Goal: Task Accomplishment & Management: Complete application form

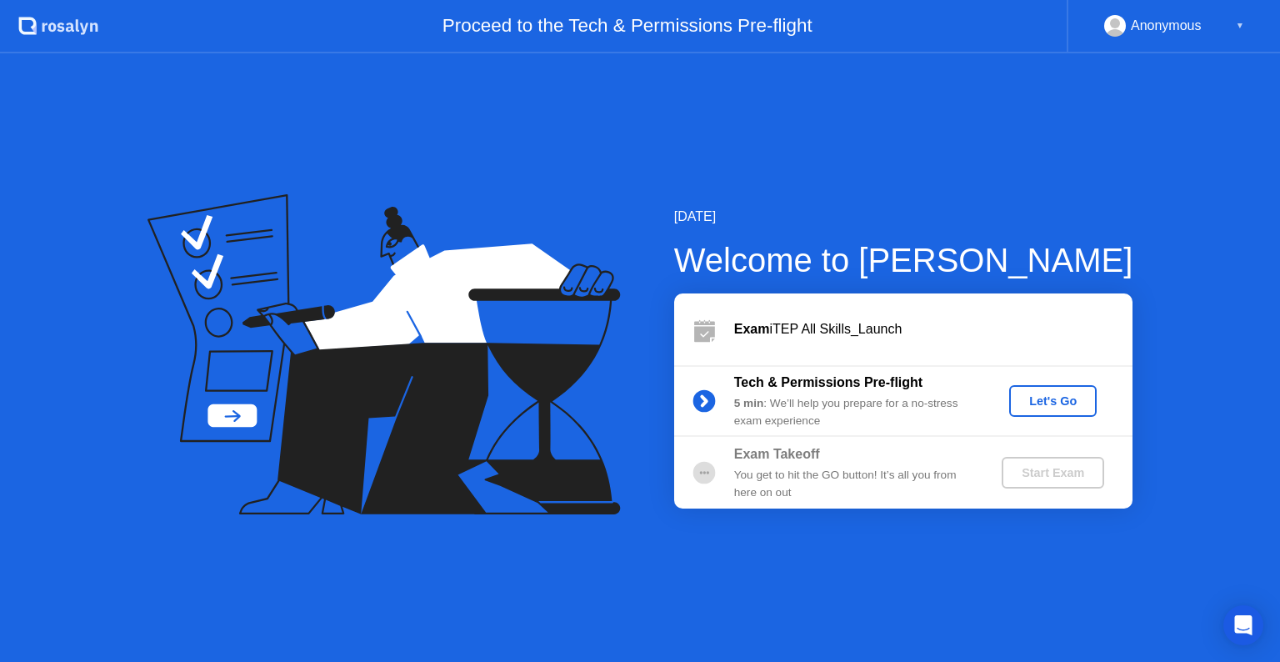
click at [1034, 407] on div "Let's Go" at bounding box center [1053, 400] width 74 height 13
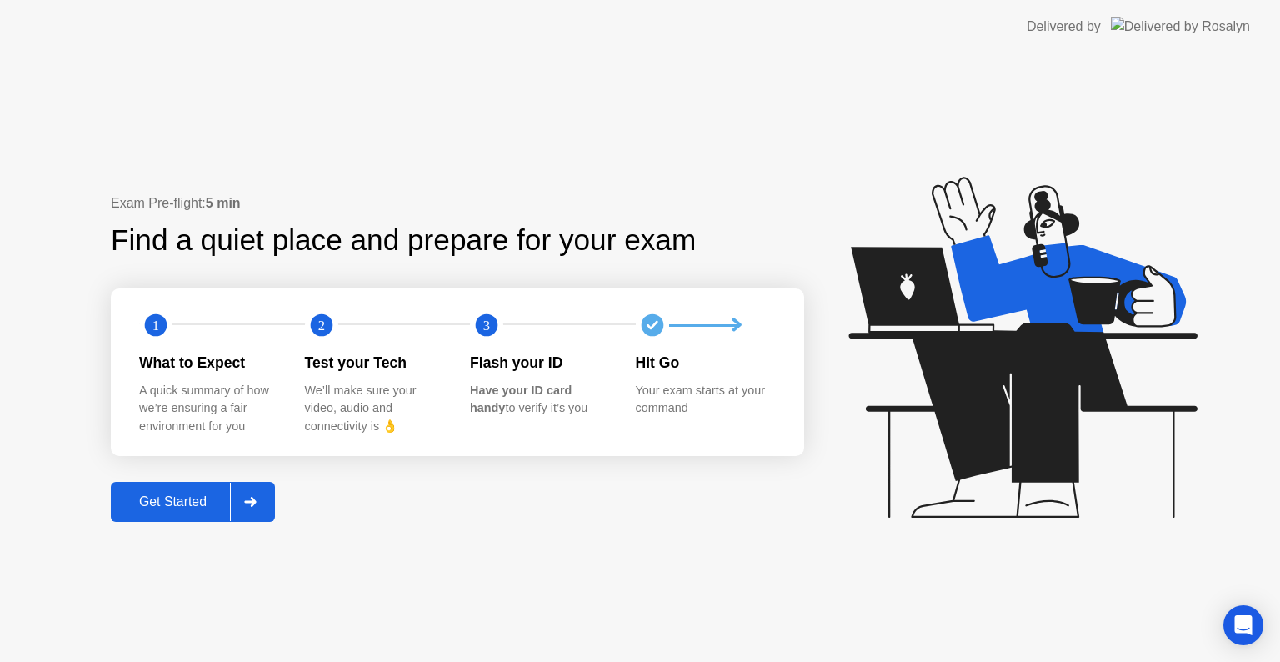
click at [173, 500] on div "Get Started" at bounding box center [173, 501] width 114 height 15
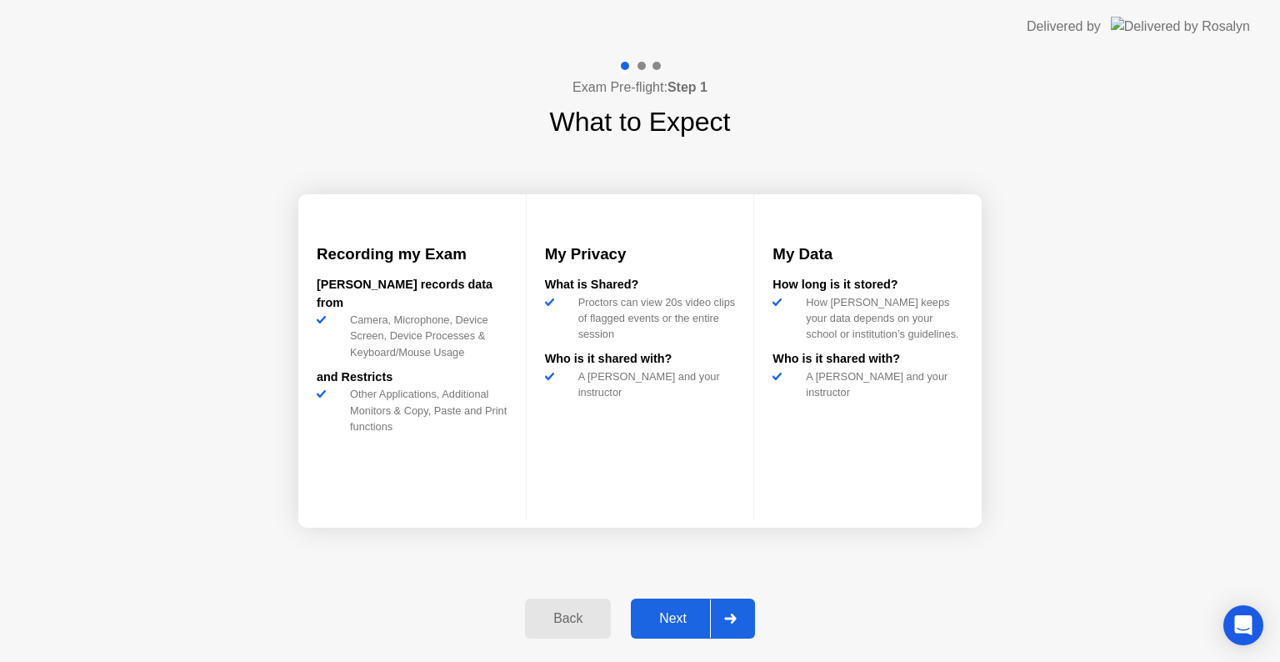
click at [676, 623] on div "Next" at bounding box center [673, 618] width 74 height 15
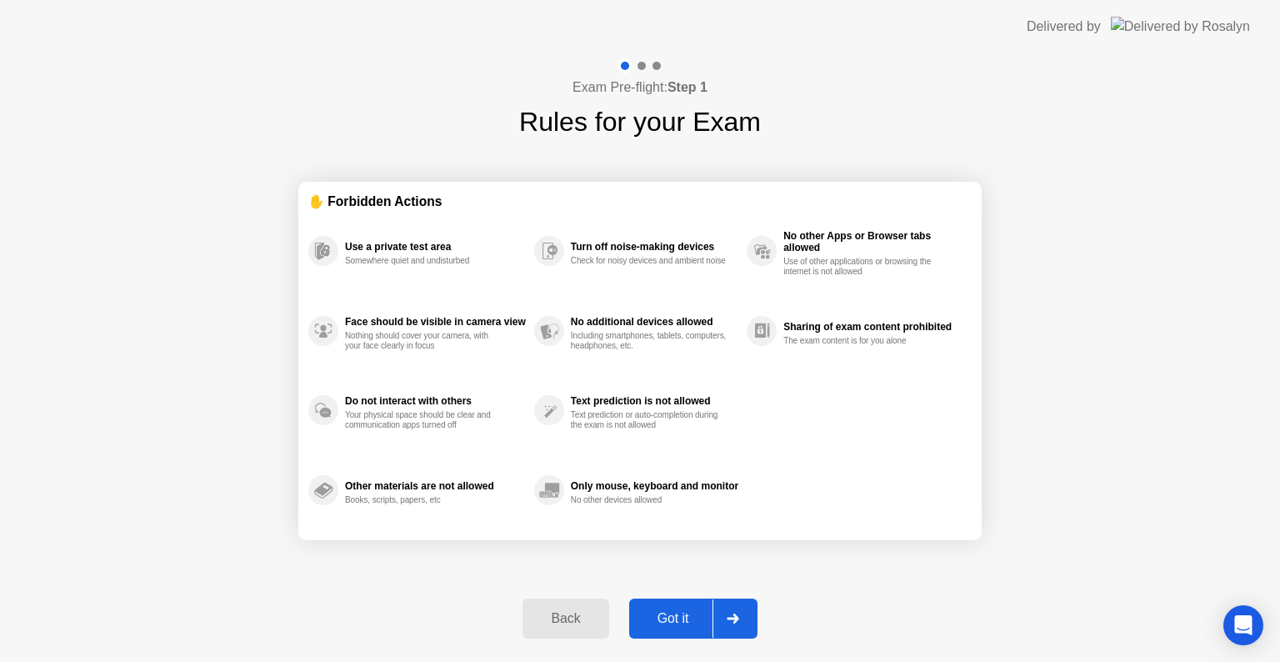
click at [676, 623] on div "Got it" at bounding box center [673, 618] width 78 height 15
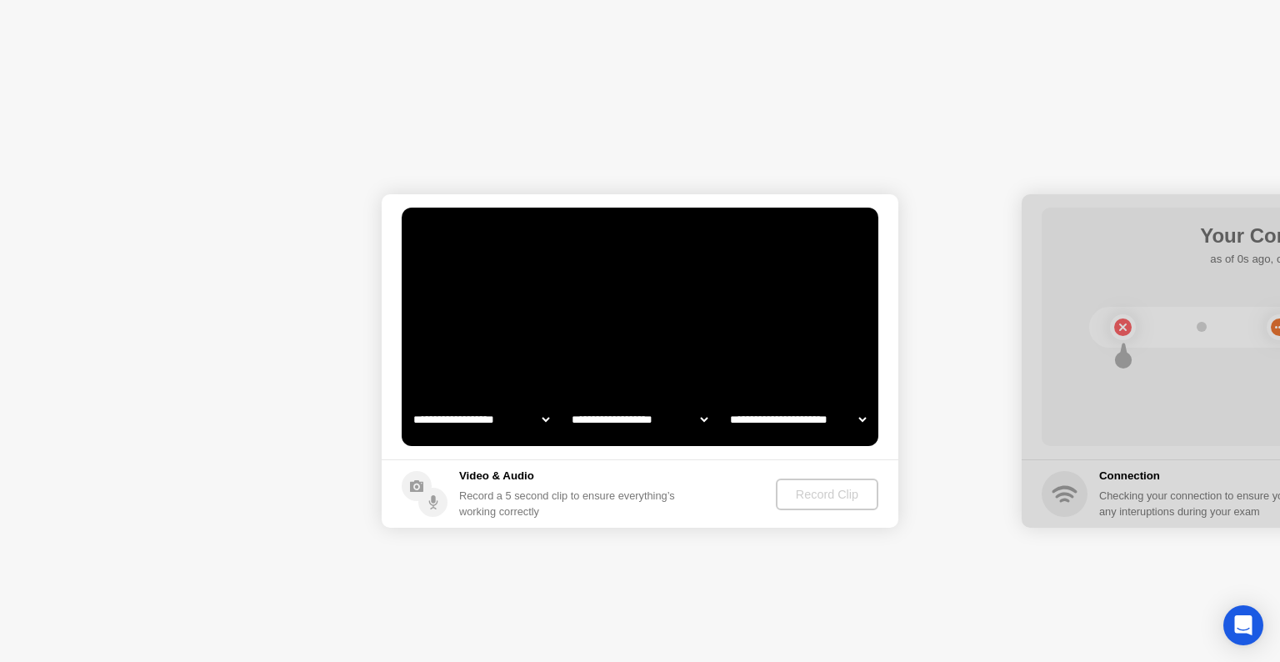
select select "**********"
select select "*******"
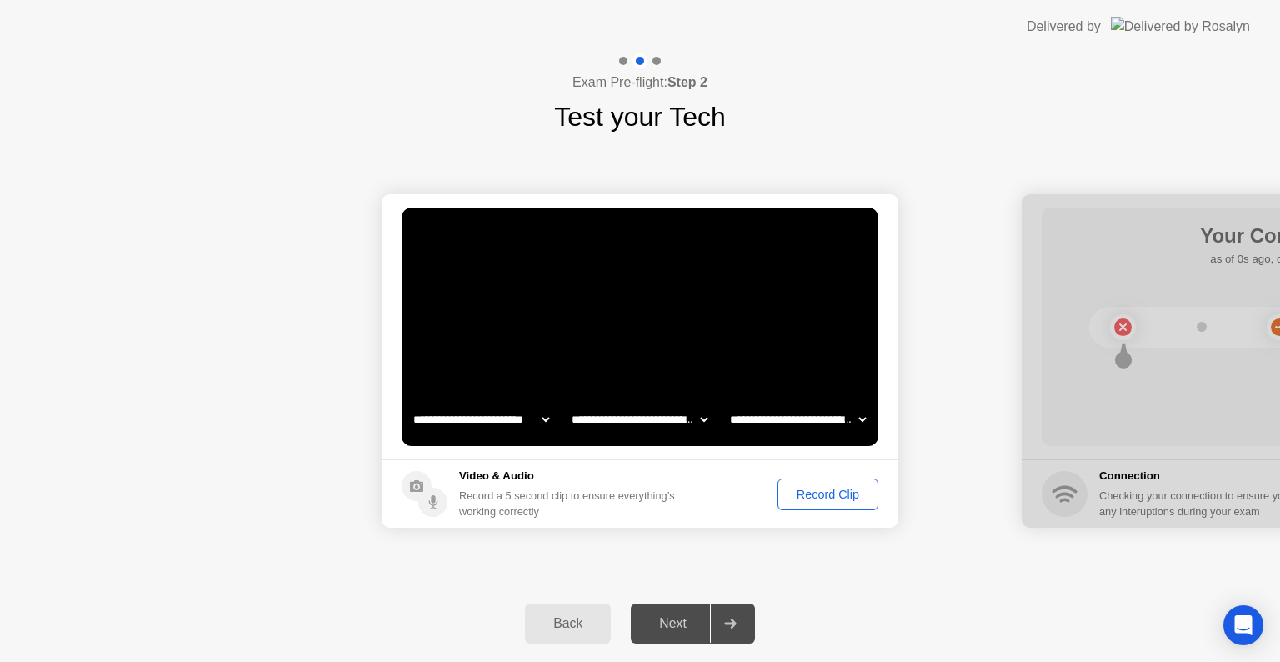
click at [810, 497] on div "Record Clip" at bounding box center [827, 494] width 89 height 13
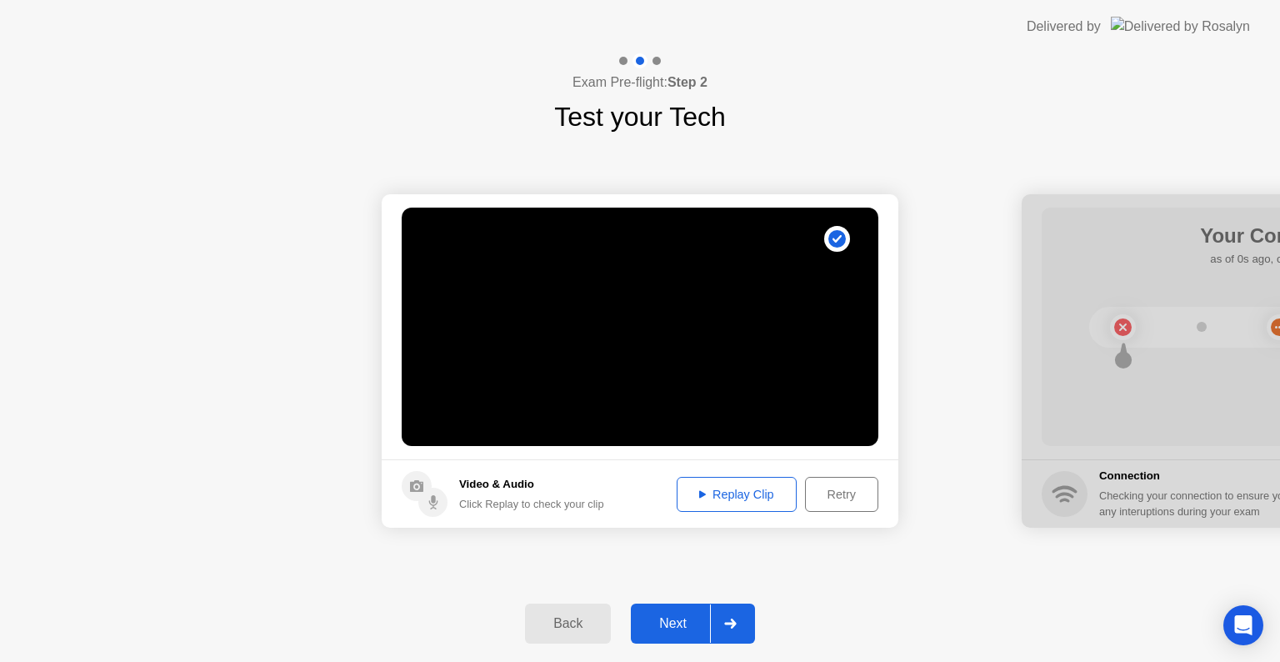
click at [749, 500] on div "Replay Clip" at bounding box center [737, 494] width 108 height 13
click at [820, 497] on div "Retry" at bounding box center [842, 494] width 62 height 13
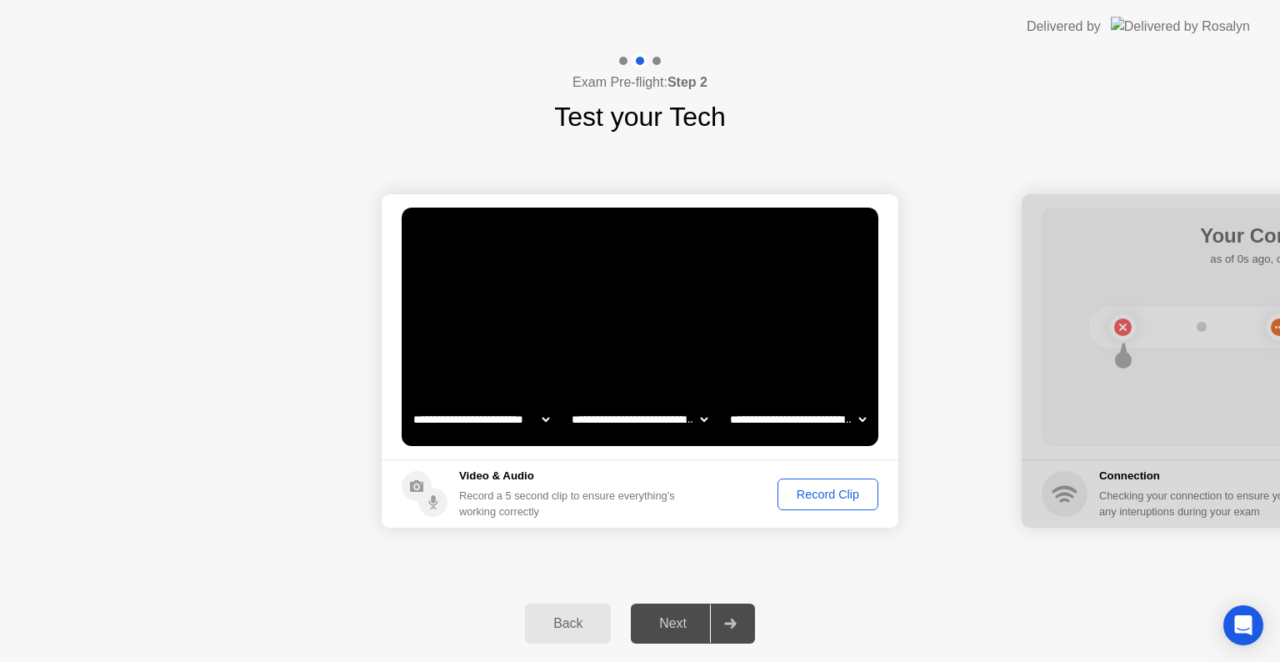
click at [820, 497] on div "Record Clip" at bounding box center [827, 494] width 89 height 13
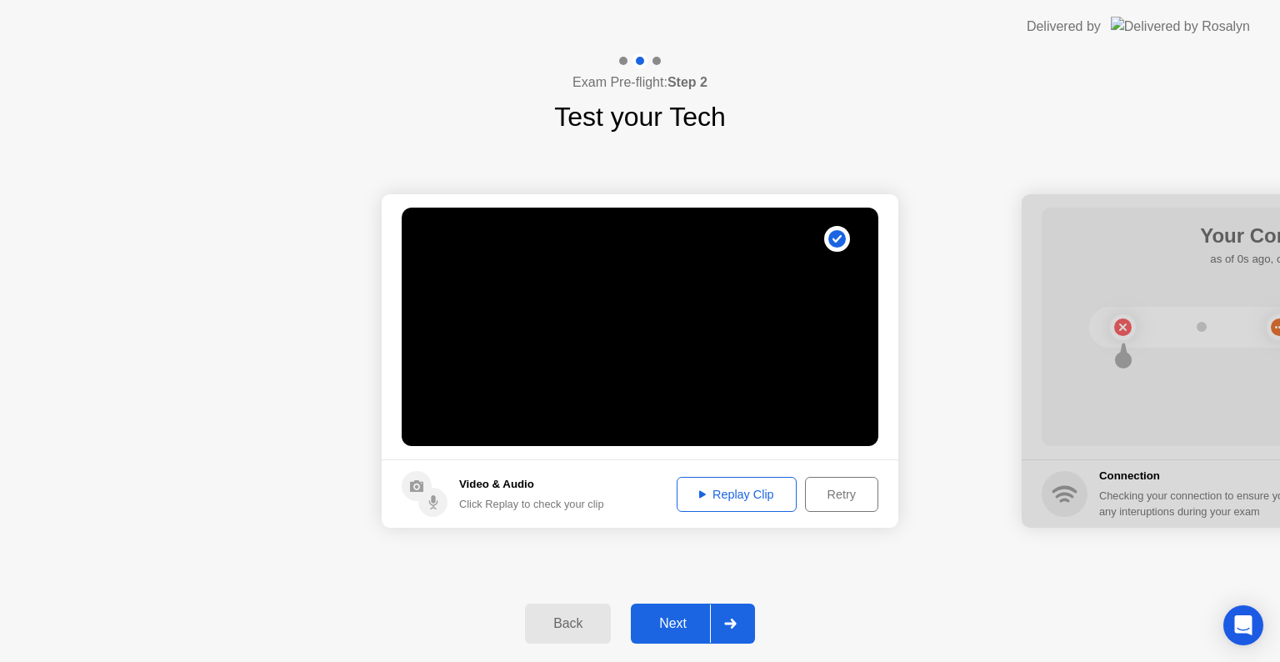
click at [720, 495] on div "Replay Clip" at bounding box center [737, 494] width 108 height 13
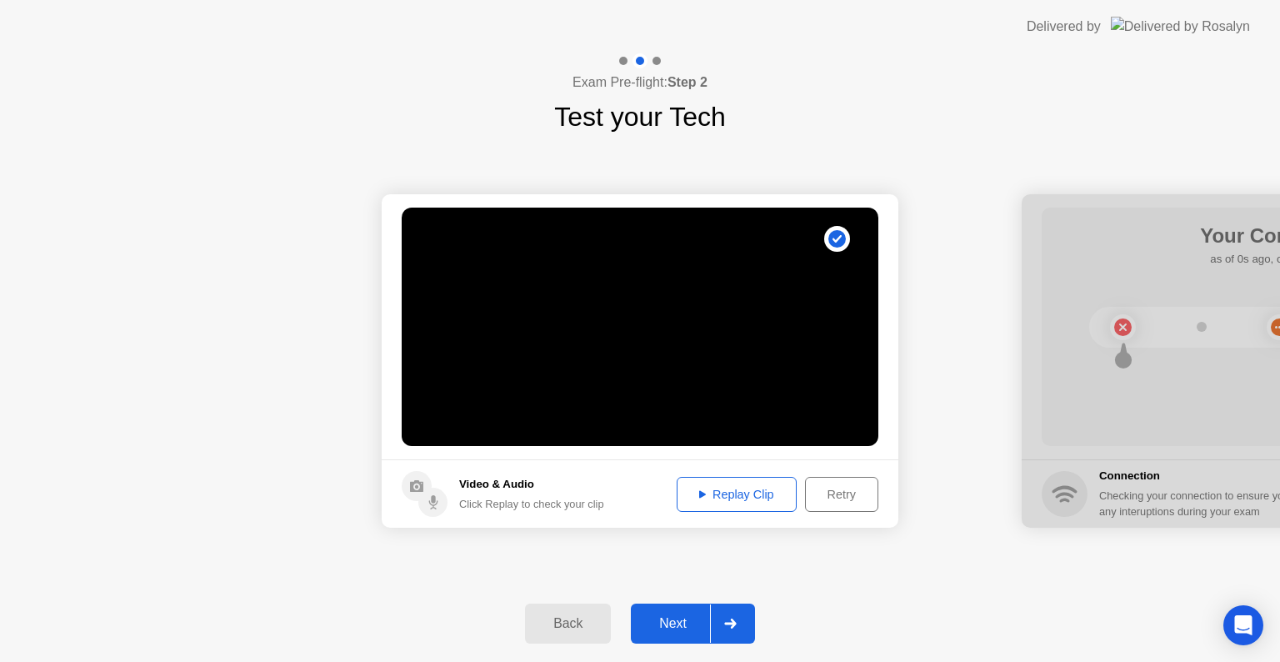
click at [828, 498] on div "Retry" at bounding box center [842, 494] width 62 height 13
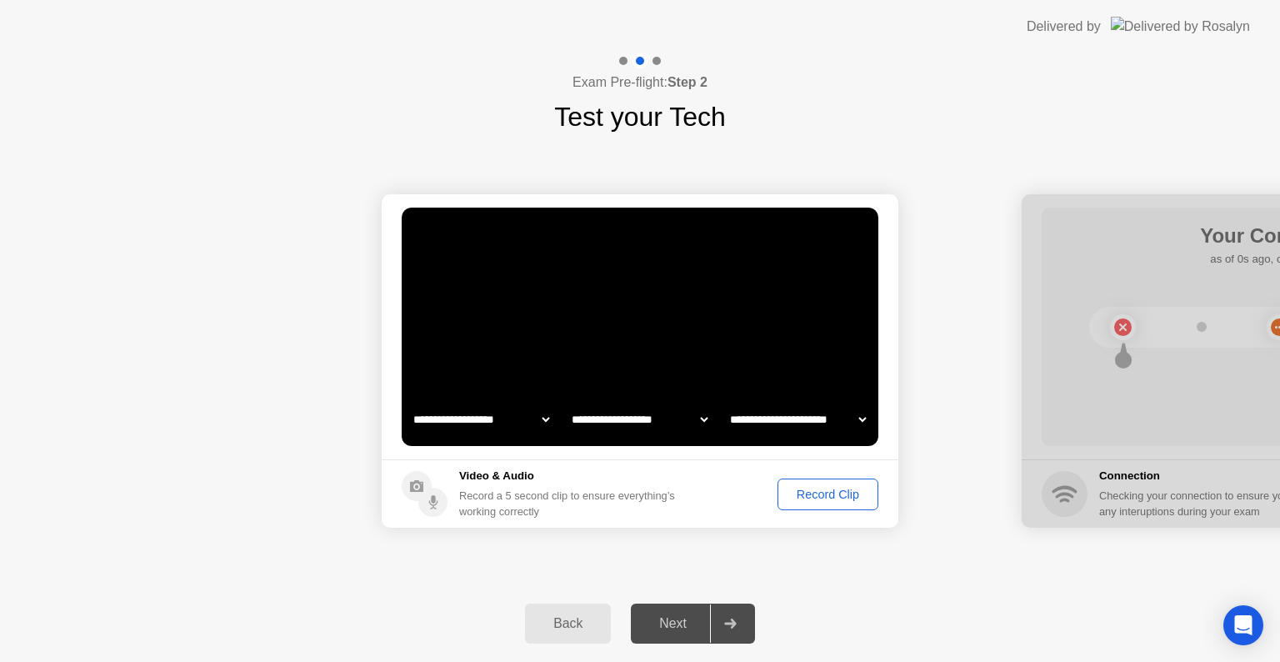
click at [828, 498] on div "Record Clip" at bounding box center [827, 494] width 89 height 13
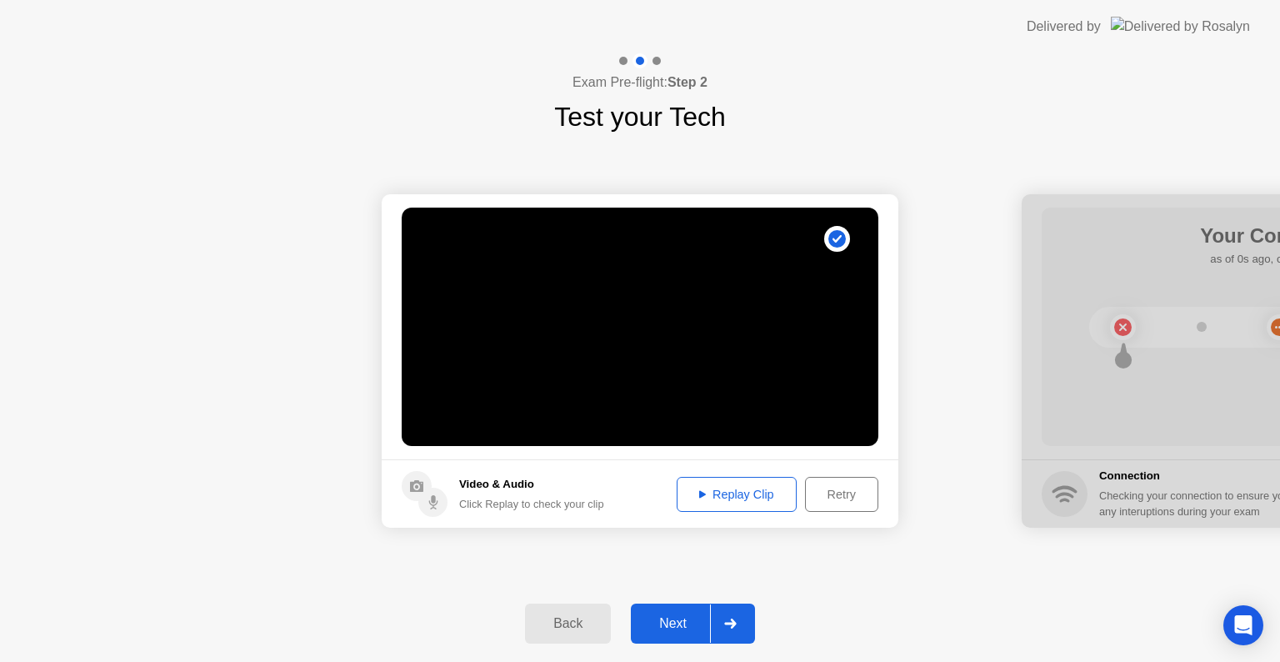
click at [716, 498] on div "Replay Clip" at bounding box center [737, 494] width 108 height 13
click at [838, 491] on div "Retry" at bounding box center [842, 494] width 62 height 13
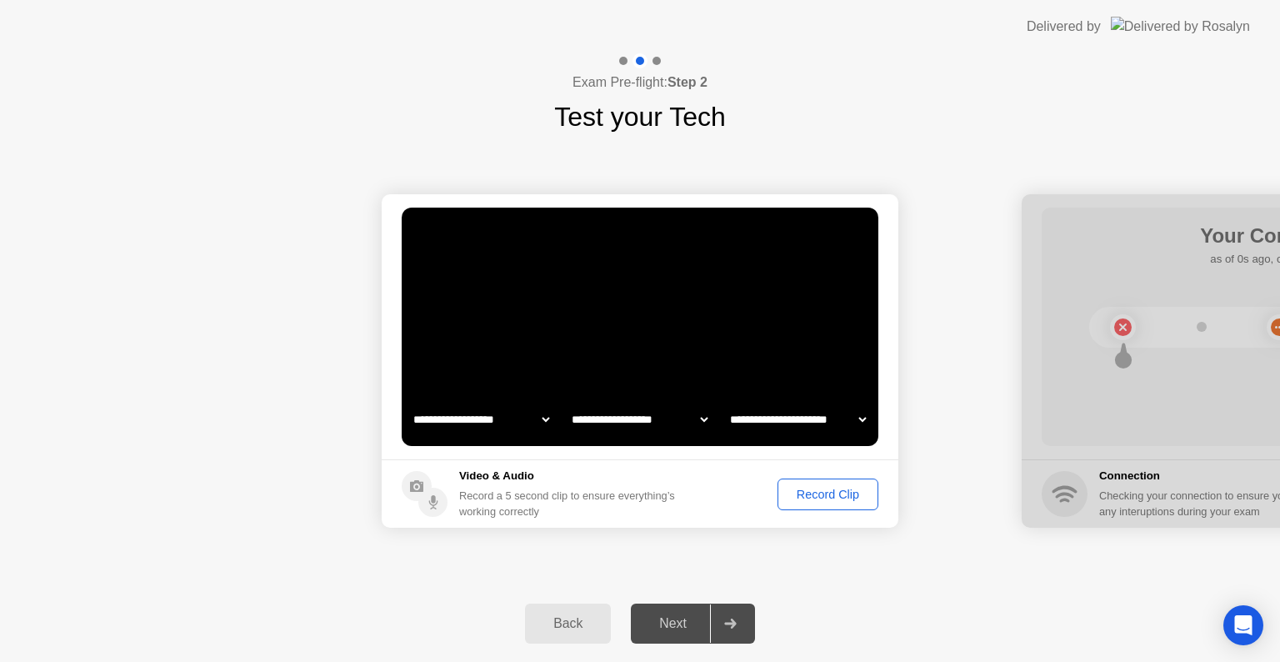
click at [838, 491] on div "Record Clip" at bounding box center [827, 494] width 89 height 13
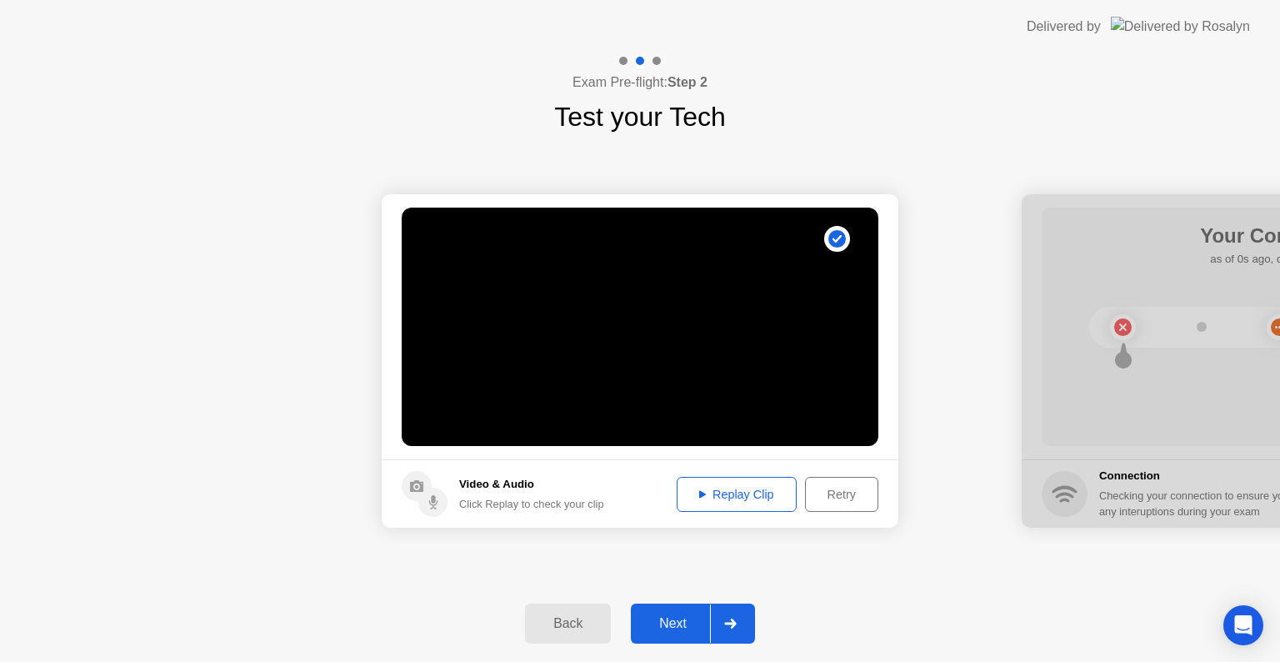
click at [750, 504] on button "Replay Clip" at bounding box center [737, 494] width 120 height 35
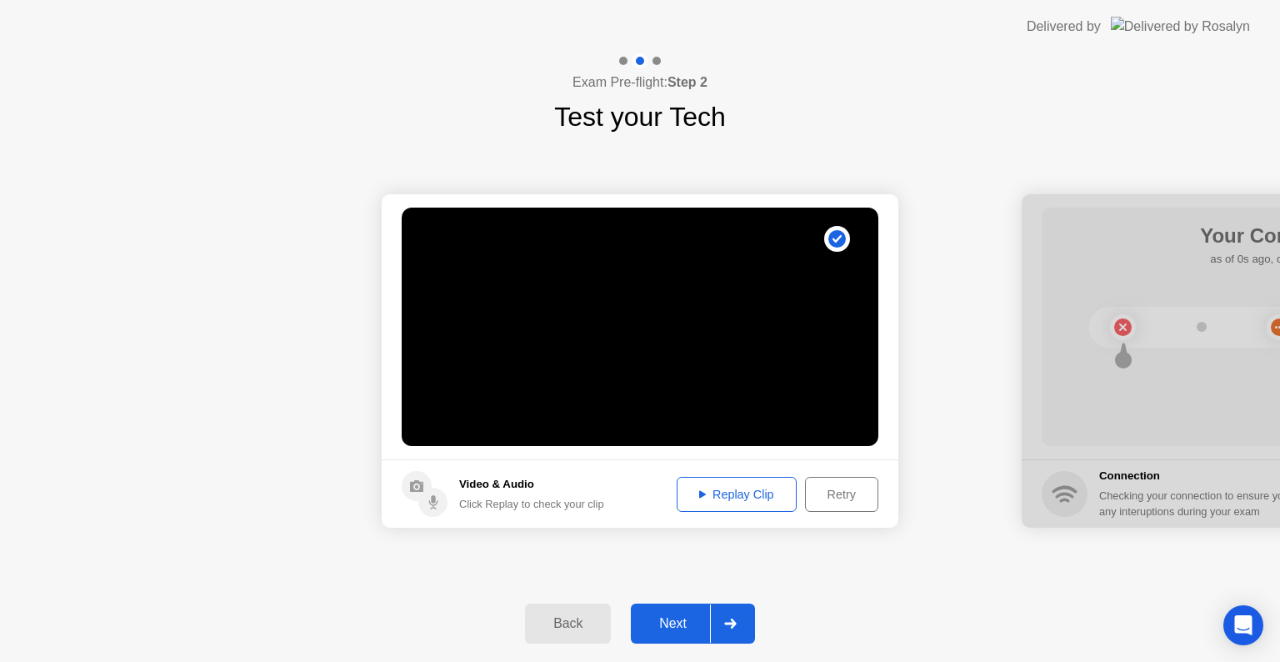
click at [847, 488] on div "Retry" at bounding box center [842, 494] width 62 height 13
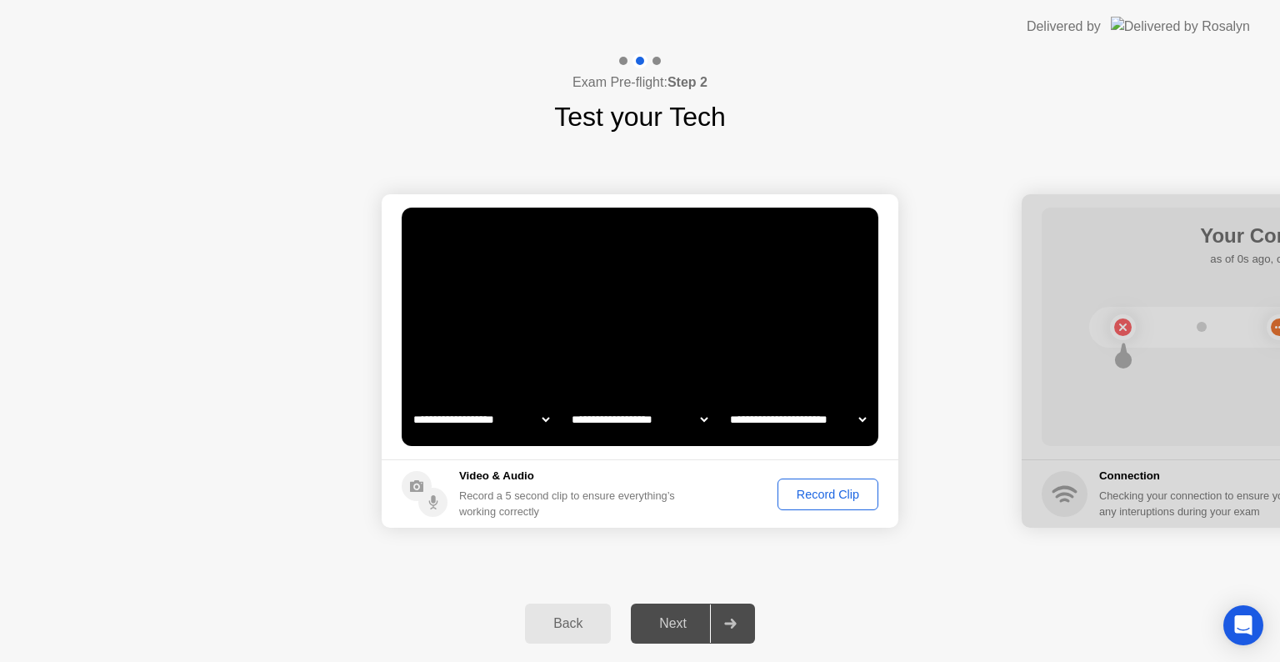
click at [847, 488] on div "Record Clip" at bounding box center [827, 494] width 89 height 13
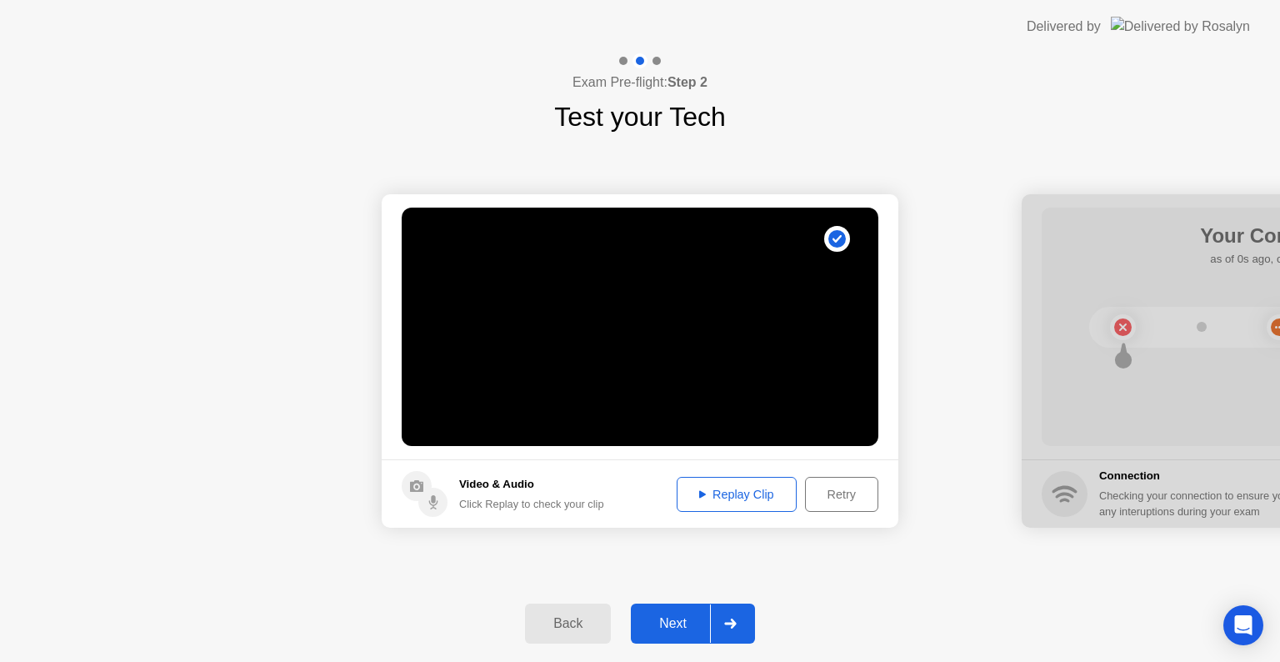
click at [753, 495] on div "Replay Clip" at bounding box center [737, 494] width 108 height 13
click at [693, 627] on div "Next" at bounding box center [673, 623] width 74 height 15
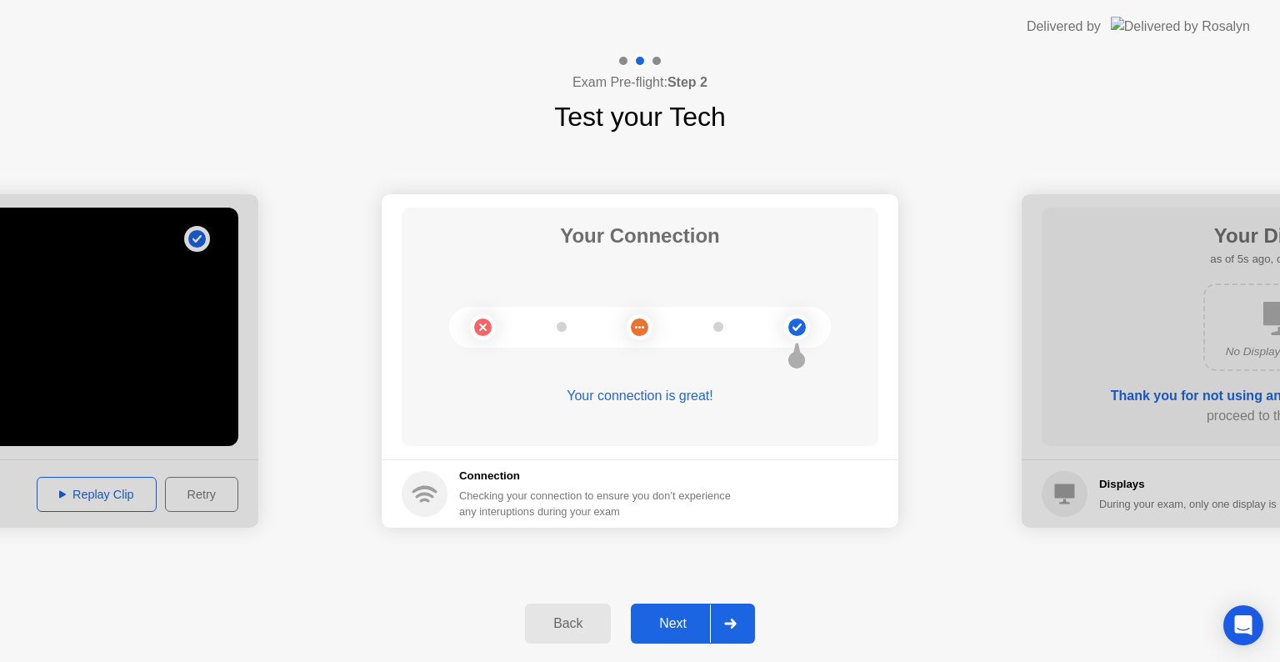
click at [688, 621] on div "Next" at bounding box center [673, 623] width 74 height 15
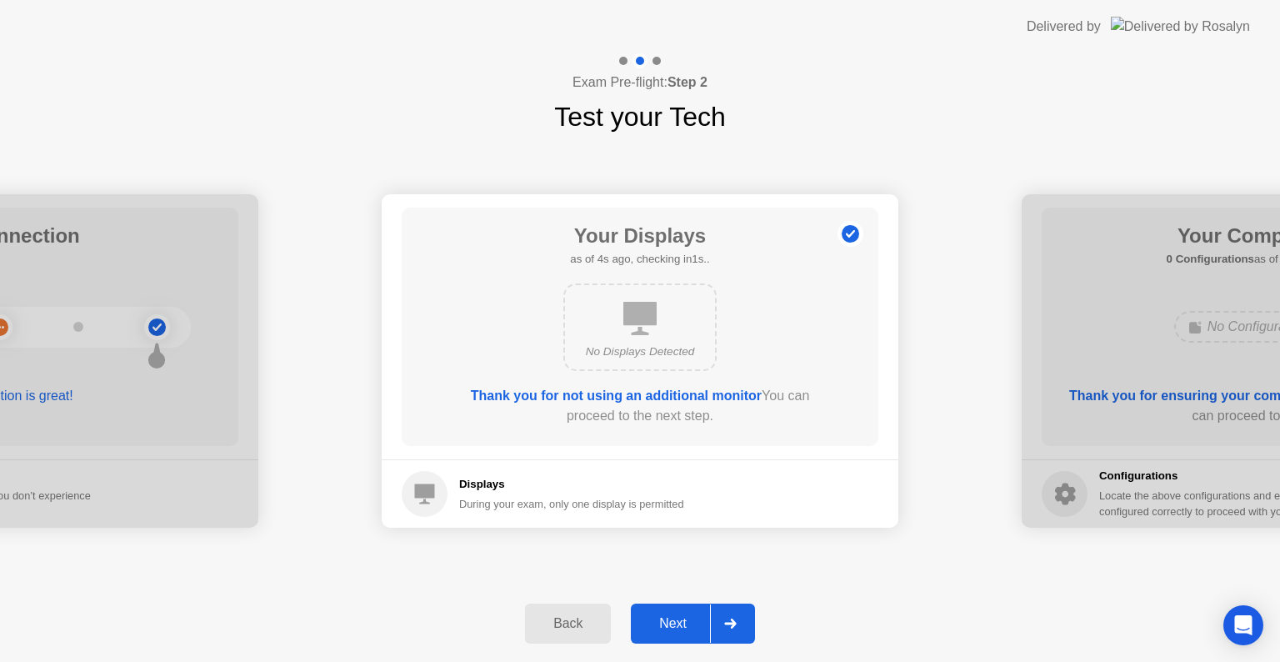
click at [689, 629] on div "Next" at bounding box center [673, 623] width 74 height 15
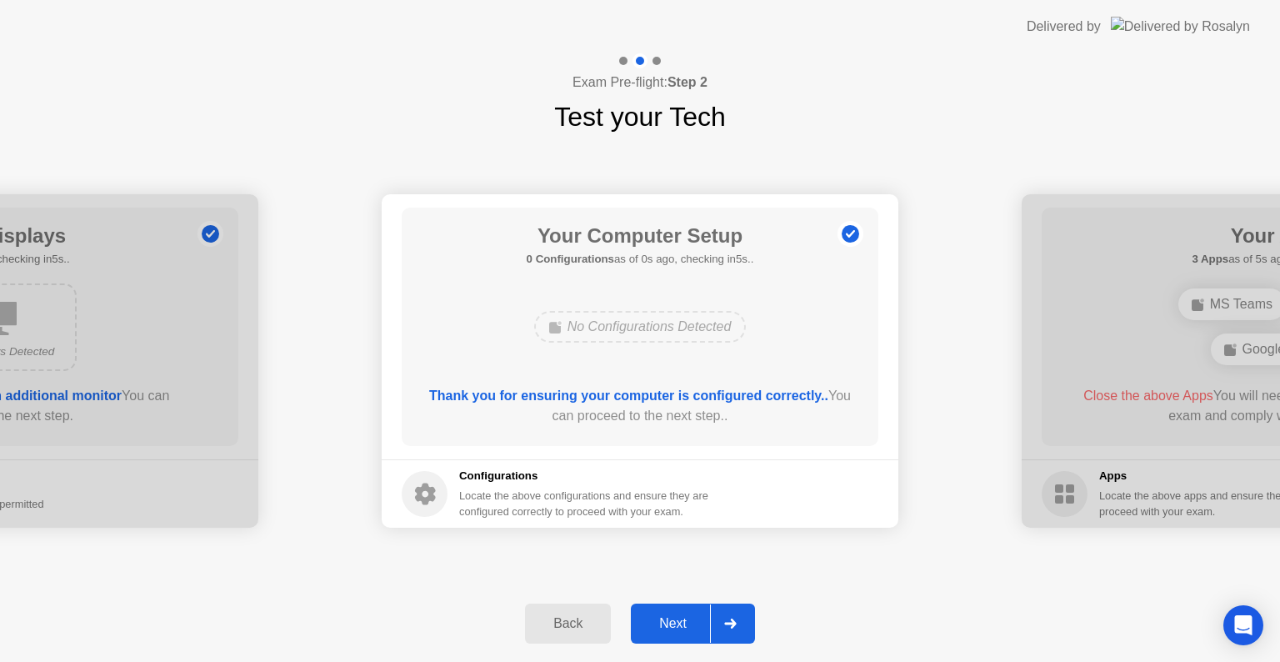
click at [695, 629] on div "Next" at bounding box center [673, 623] width 74 height 15
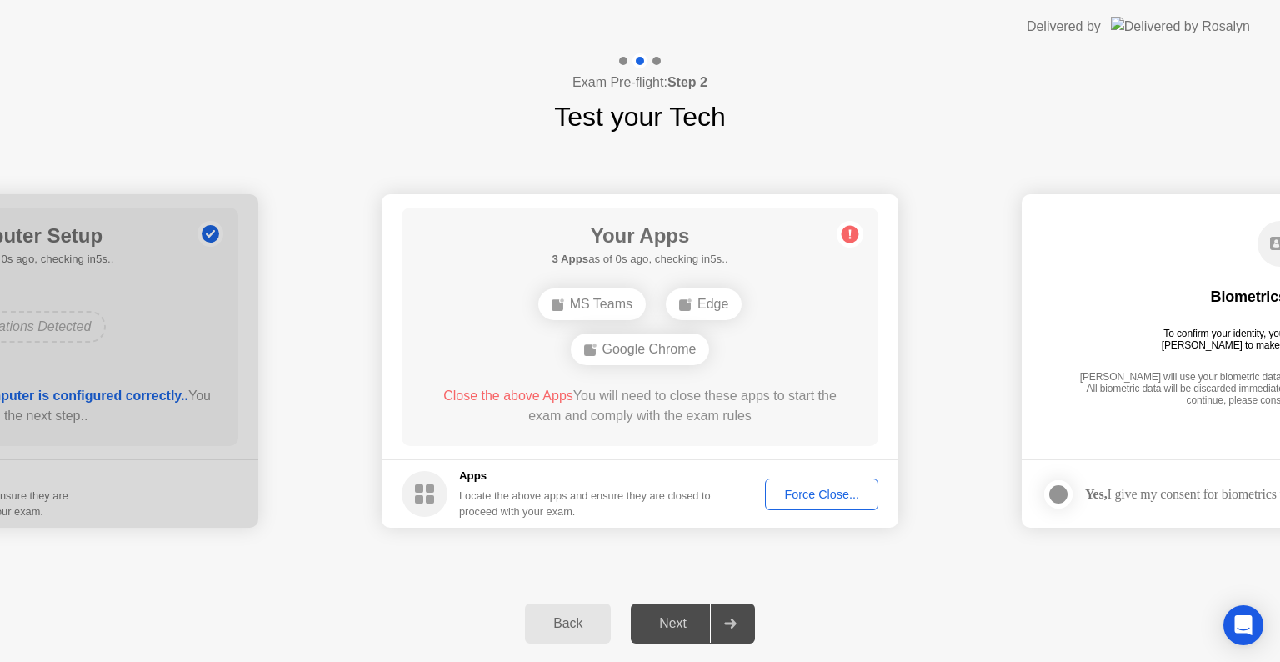
click at [810, 488] on div "Force Close..." at bounding box center [822, 494] width 102 height 13
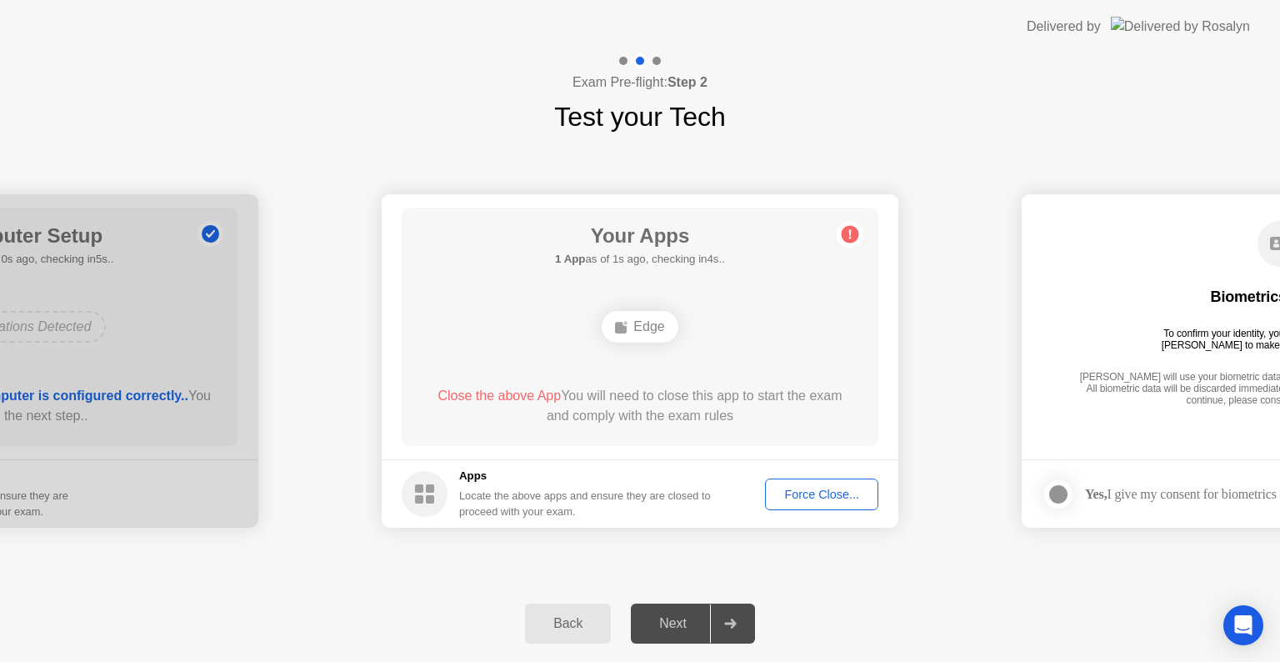
click at [810, 497] on div "Force Close..." at bounding box center [822, 494] width 102 height 13
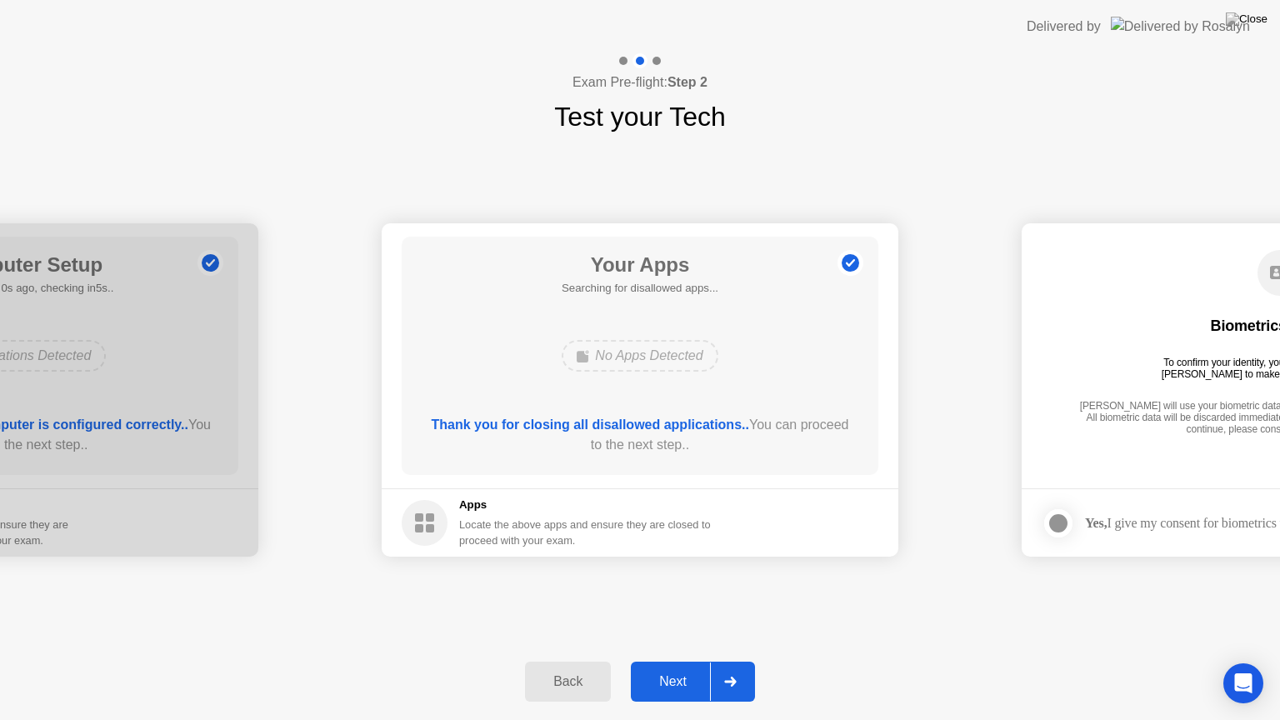
click at [673, 661] on div "Next" at bounding box center [673, 681] width 74 height 15
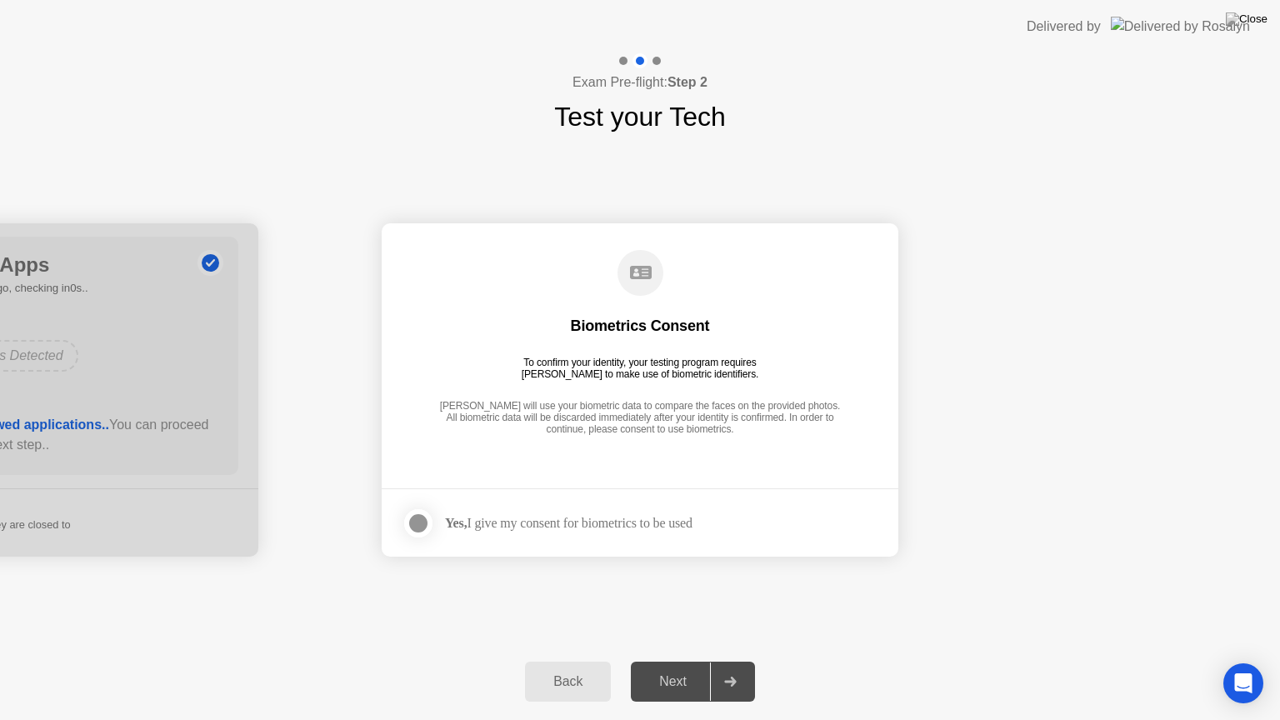
click at [667, 661] on div "Next" at bounding box center [673, 681] width 74 height 15
click at [412, 521] on div at bounding box center [418, 523] width 20 height 20
click at [666, 661] on div "Next" at bounding box center [673, 681] width 74 height 15
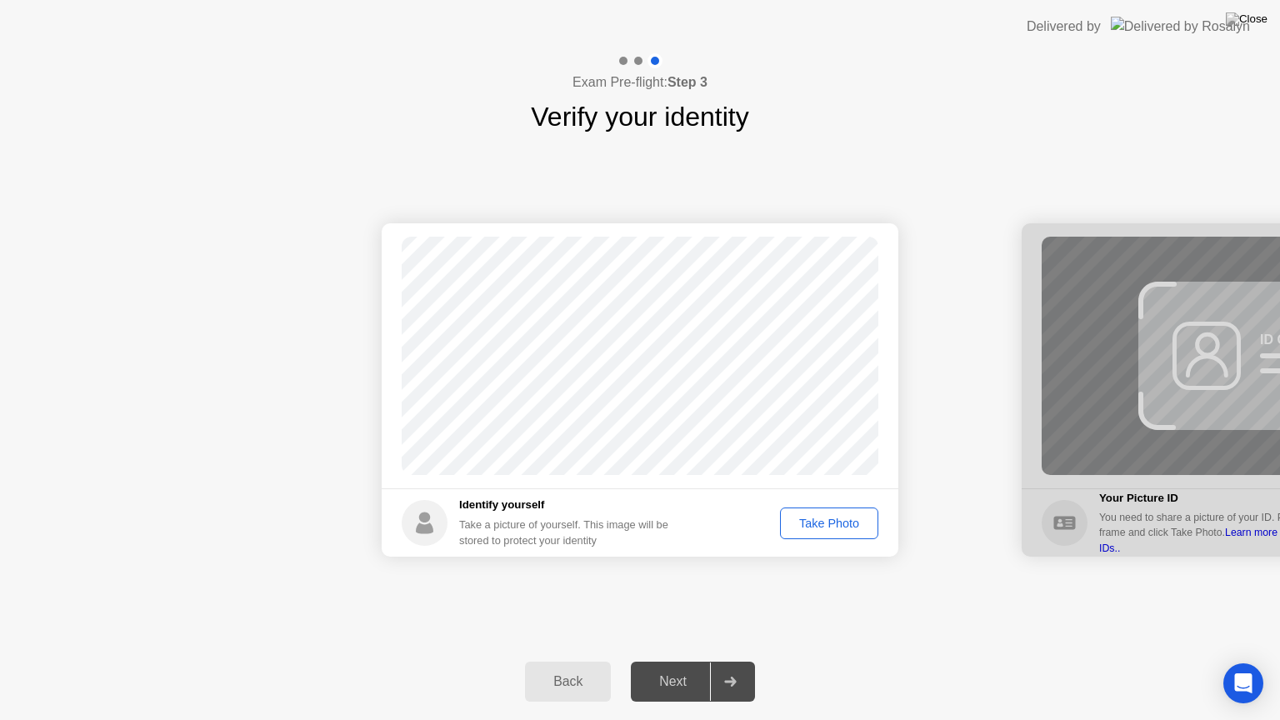
click at [828, 529] on div "Take Photo" at bounding box center [829, 523] width 87 height 13
click at [670, 661] on div "Next" at bounding box center [673, 681] width 74 height 15
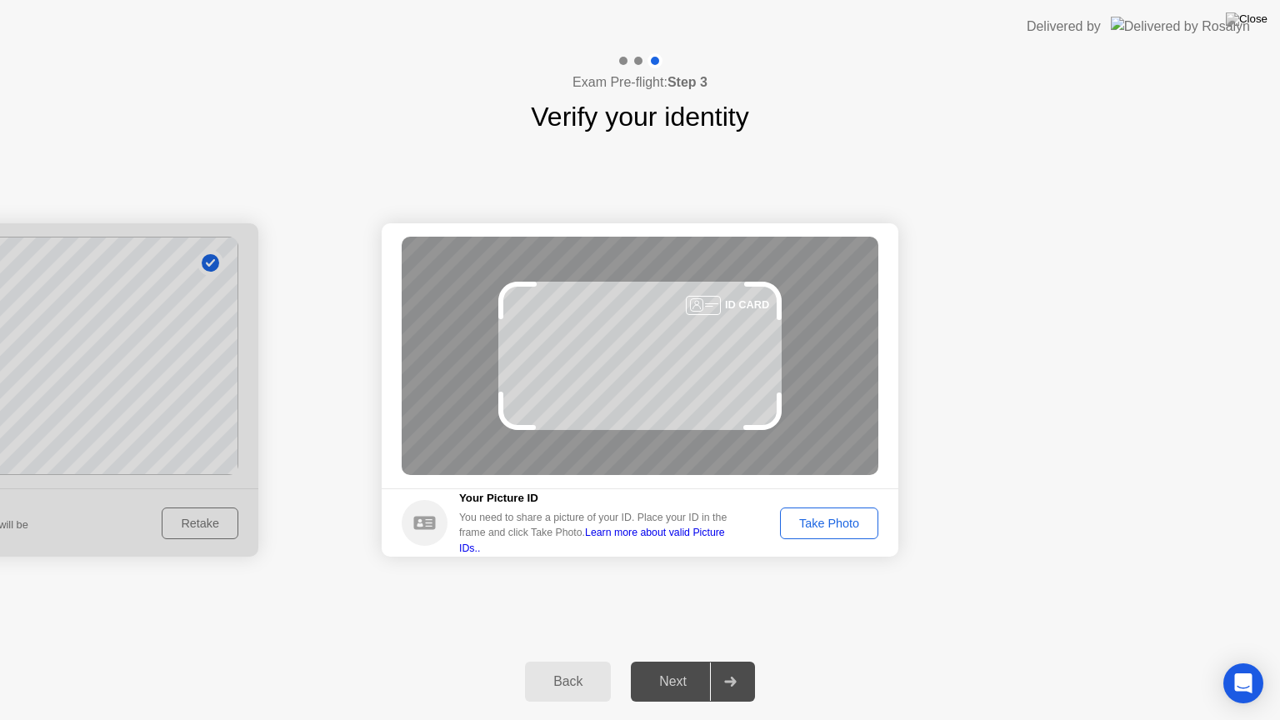
drag, startPoint x: 769, startPoint y: 424, endPoint x: 763, endPoint y: 454, distance: 30.6
click at [763, 454] on div "ID CARD" at bounding box center [640, 356] width 477 height 238
click at [807, 513] on button "Take Photo" at bounding box center [829, 524] width 98 height 32
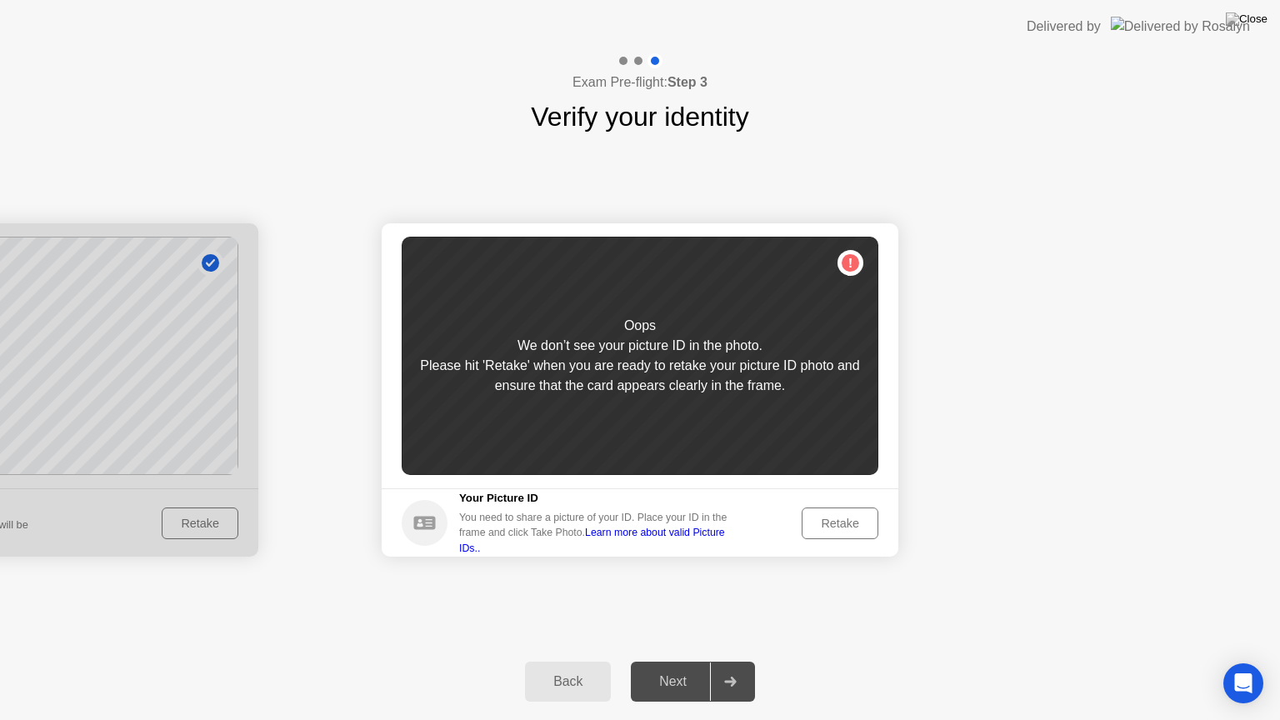
click at [209, 523] on div at bounding box center [0, 389] width 517 height 333
click at [670, 348] on div "We don’t see your picture ID in the photo." at bounding box center [640, 346] width 245 height 20
click at [848, 518] on div "Retake" at bounding box center [840, 523] width 65 height 13
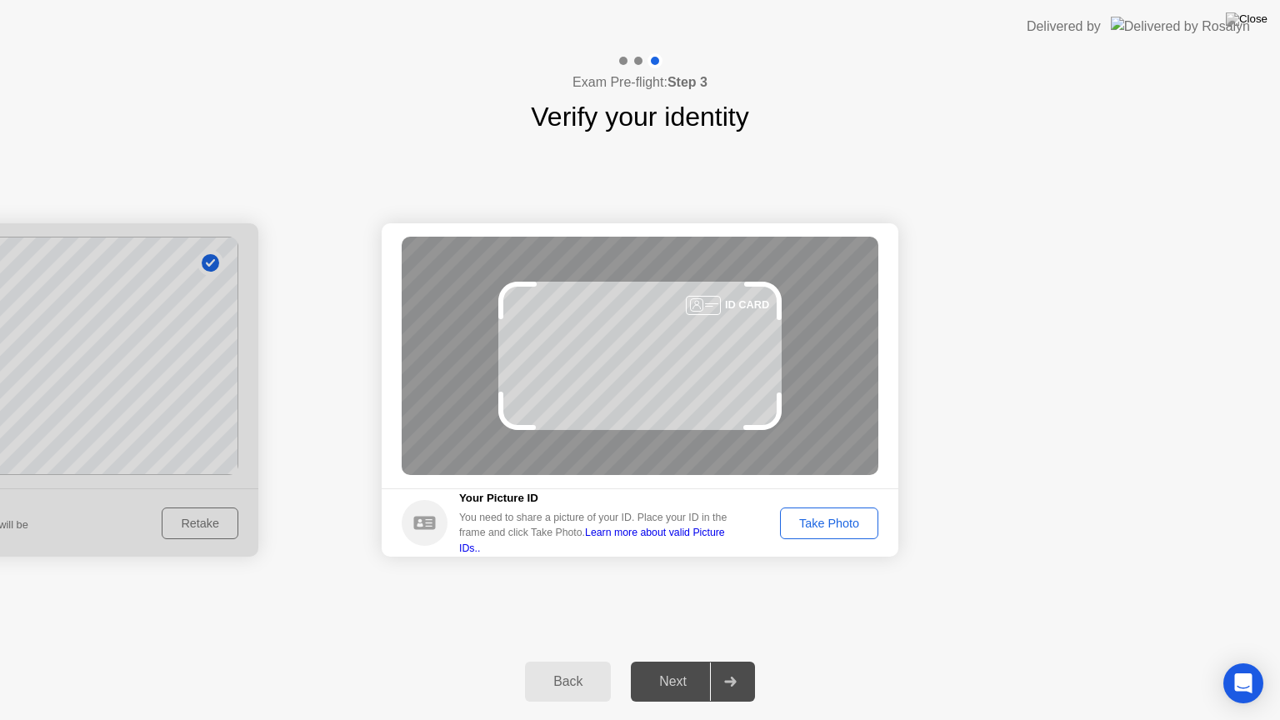
click at [845, 512] on button "Take Photo" at bounding box center [829, 524] width 98 height 32
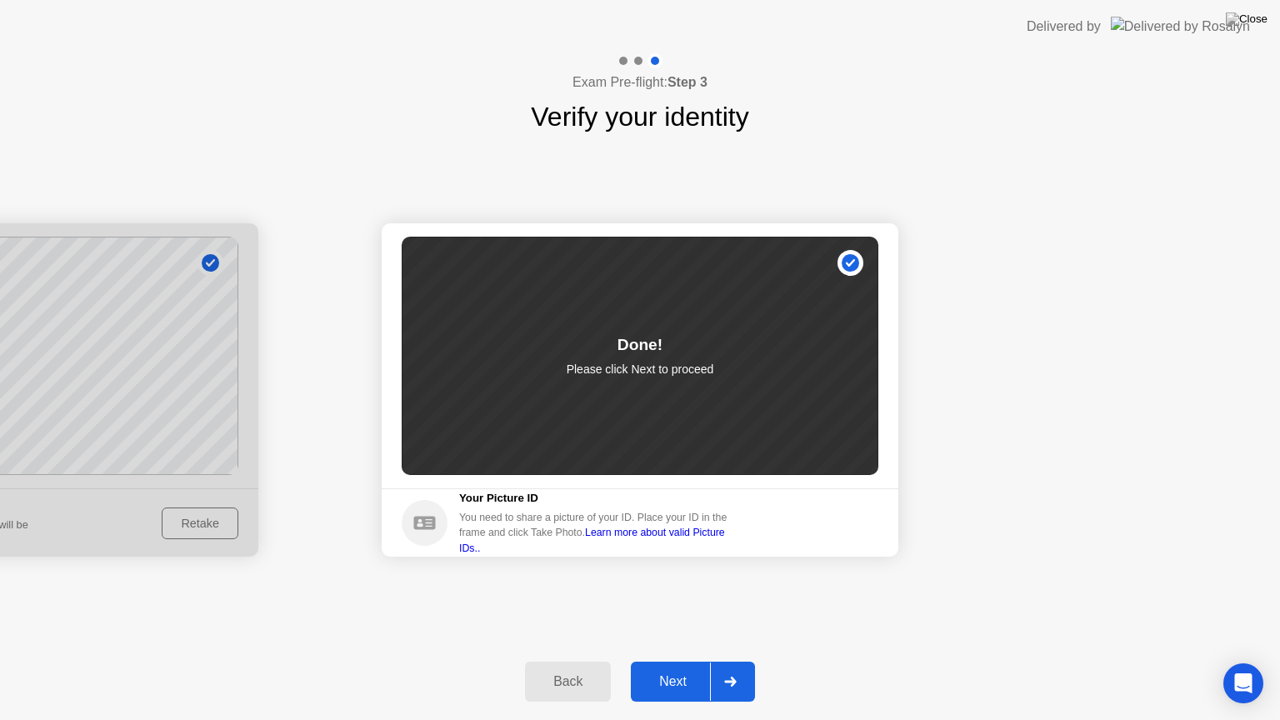
click at [673, 661] on div "Next" at bounding box center [673, 681] width 74 height 15
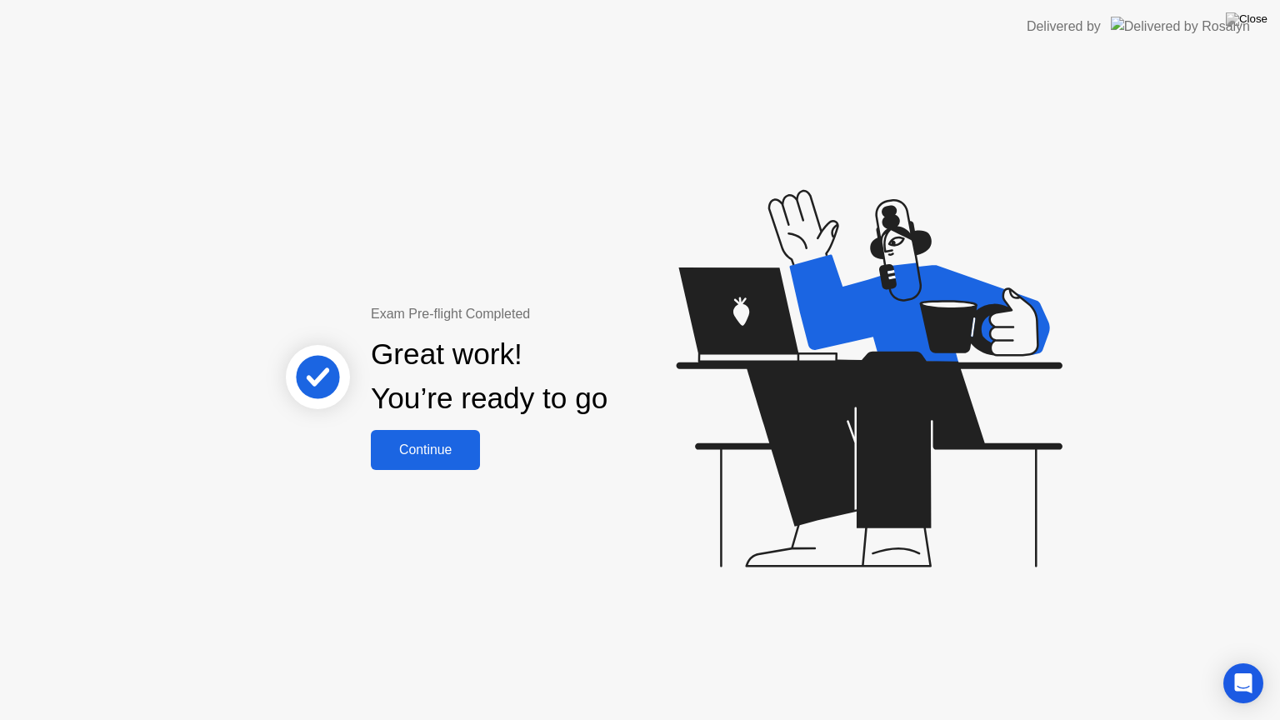
click at [446, 461] on button "Continue" at bounding box center [425, 450] width 109 height 40
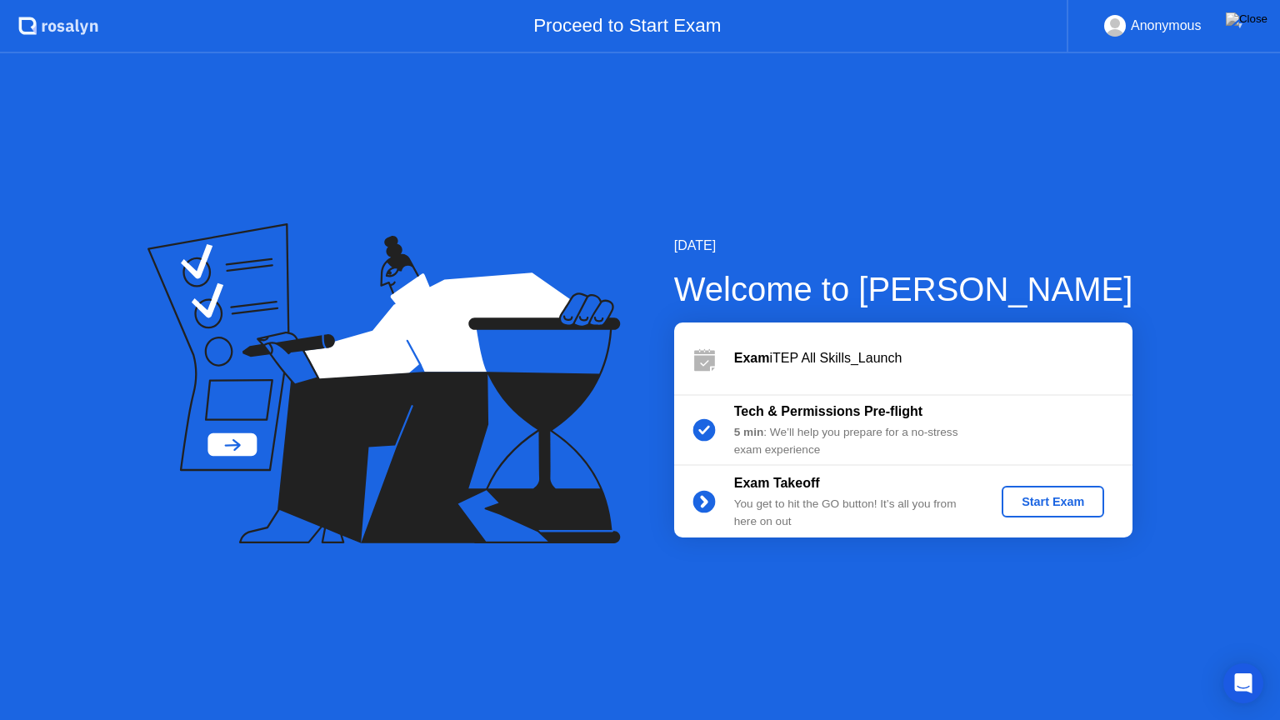
click at [1013, 505] on div "Start Exam" at bounding box center [1052, 501] width 89 height 13
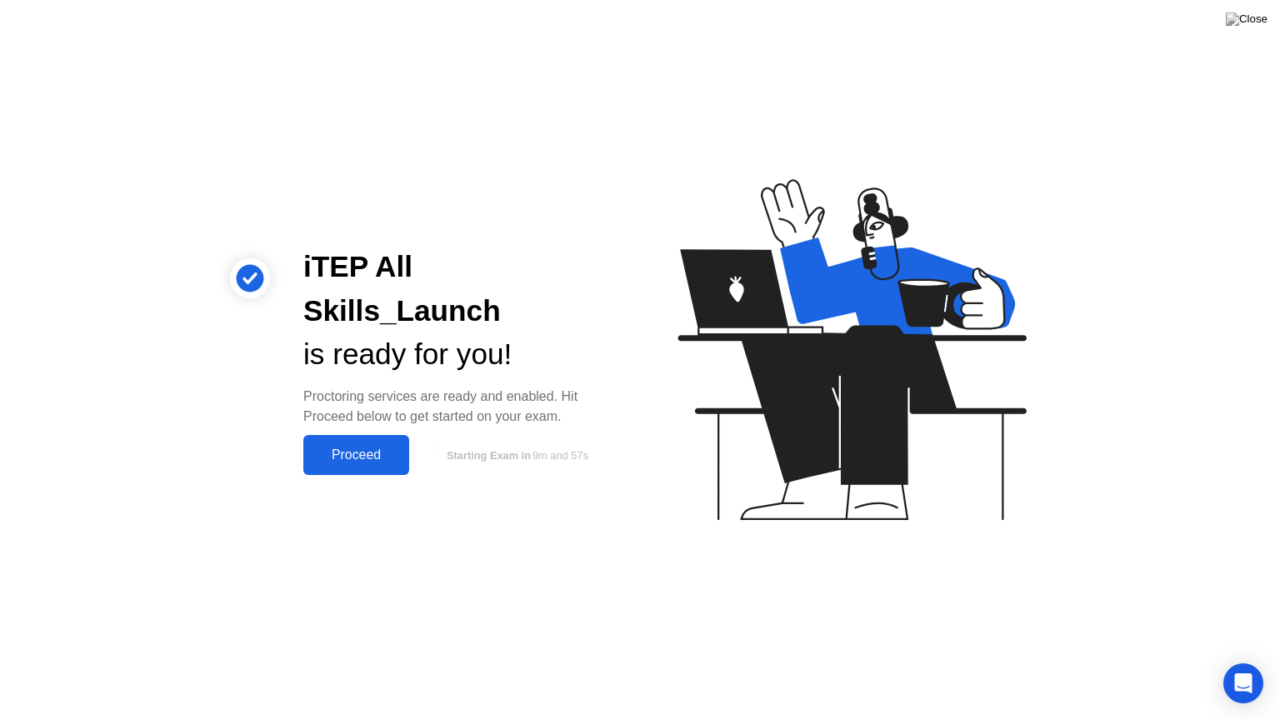
click at [347, 448] on div "Proceed" at bounding box center [356, 455] width 96 height 15
